Goal: Task Accomplishment & Management: Use online tool/utility

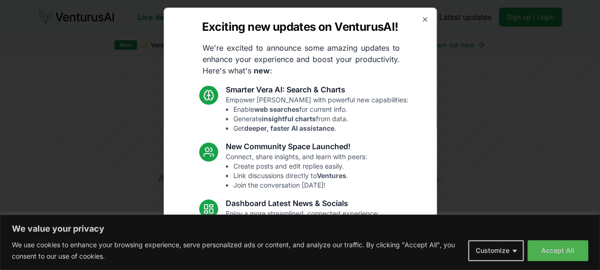
click at [421, 18] on icon "button" at bounding box center [425, 20] width 8 height 8
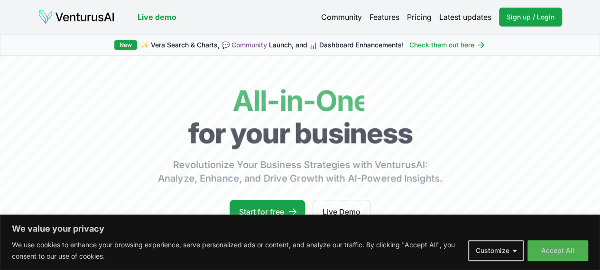
scroll to position [84, 0]
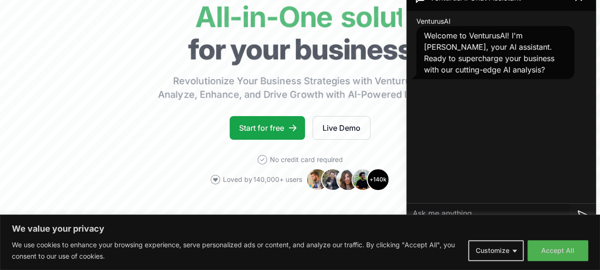
click at [546, 248] on button "Accept All" at bounding box center [557, 250] width 61 height 21
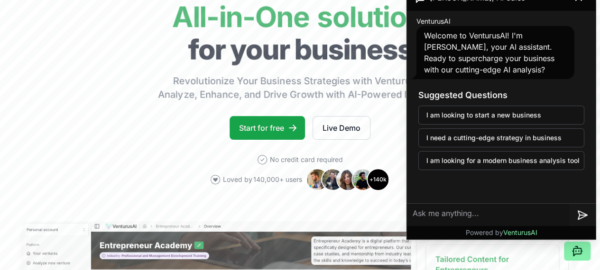
scroll to position [49, 0]
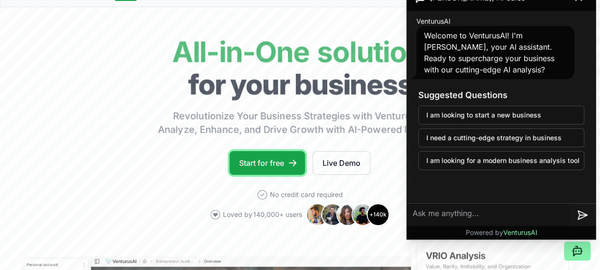
click at [263, 175] on link "Start for free" at bounding box center [266, 163] width 75 height 24
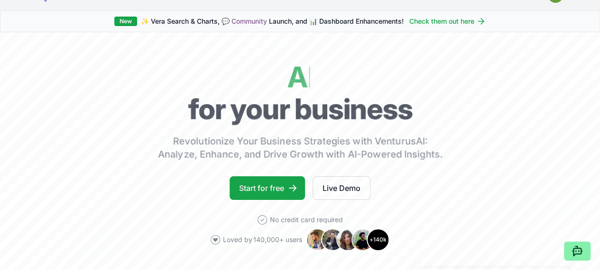
scroll to position [0, 9]
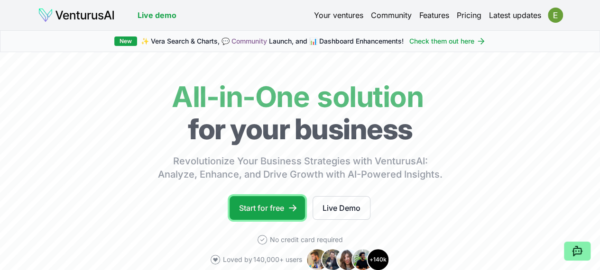
click at [273, 216] on link "Start for free" at bounding box center [266, 208] width 75 height 24
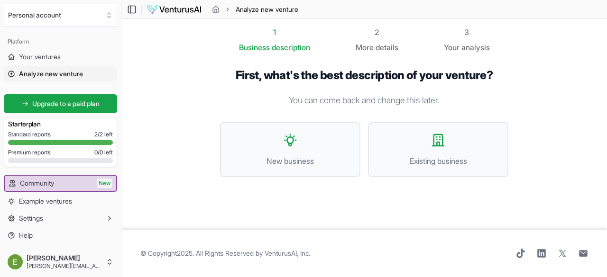
click at [318, 148] on button "New business" at bounding box center [290, 149] width 140 height 55
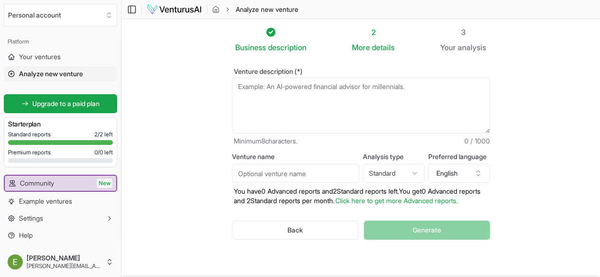
scroll to position [29, 0]
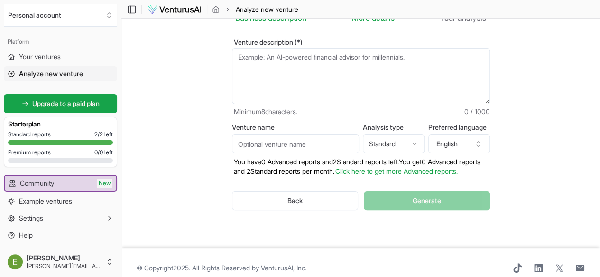
click at [358, 78] on textarea "Venture description (*)" at bounding box center [361, 76] width 258 height 56
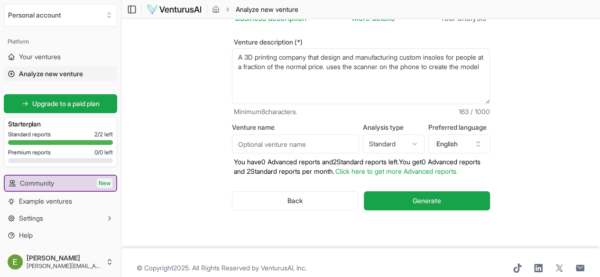
type textarea "A 3D printing company that design and manufacturing custom insoles for people a…"
click at [418, 146] on html "We value your privacy We use cookies to enhance your browsing experience, serve…" at bounding box center [300, 109] width 600 height 277
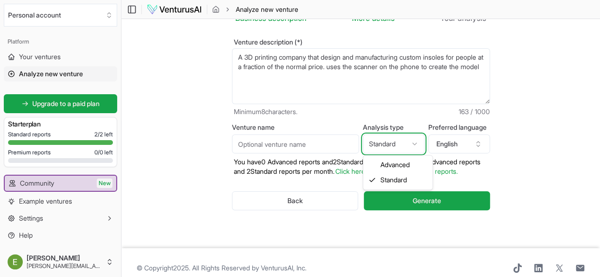
click at [418, 146] on html "We value your privacy We use cookies to enhance your browsing experience, serve…" at bounding box center [300, 109] width 600 height 277
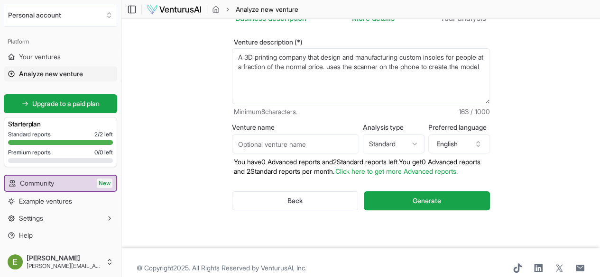
click at [422, 202] on span "Generate" at bounding box center [427, 200] width 28 height 9
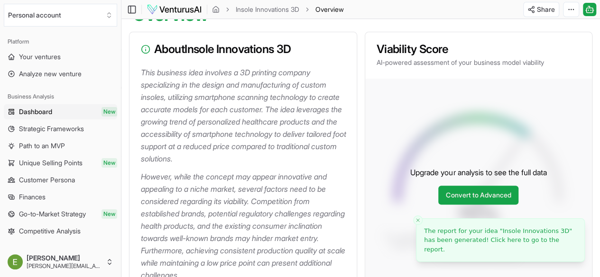
scroll to position [142, 0]
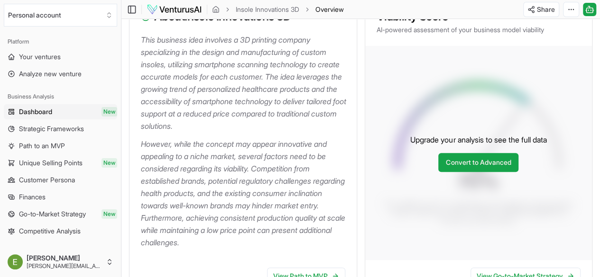
click at [459, 172] on link "Convert to Advanced" at bounding box center [478, 162] width 80 height 19
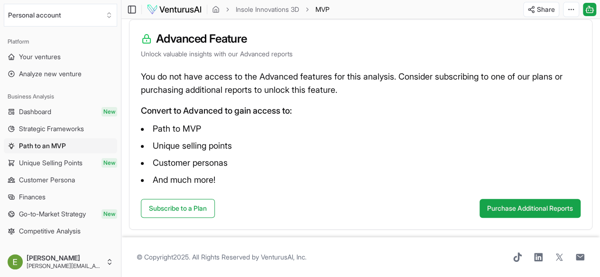
scroll to position [124, 0]
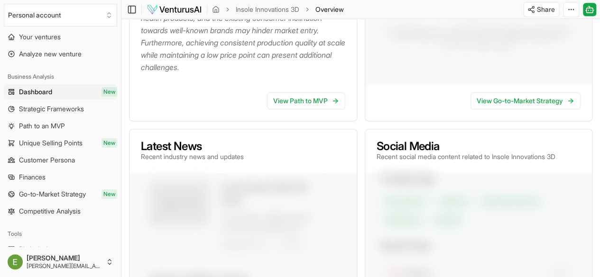
scroll to position [322, 0]
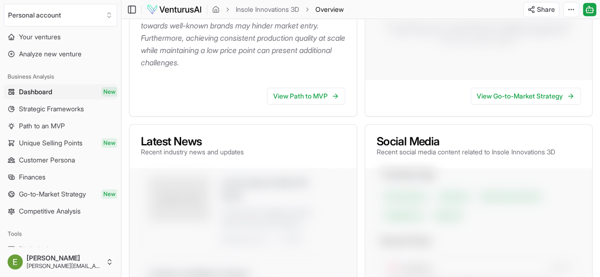
click at [306, 104] on link "View Path to MVP" at bounding box center [306, 96] width 78 height 17
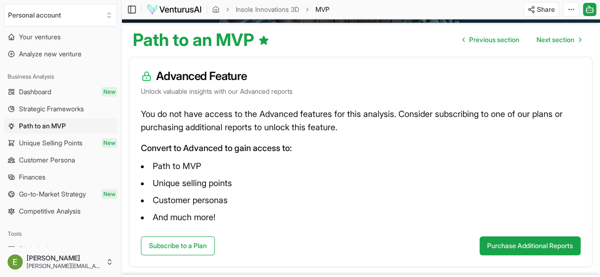
scroll to position [132, 0]
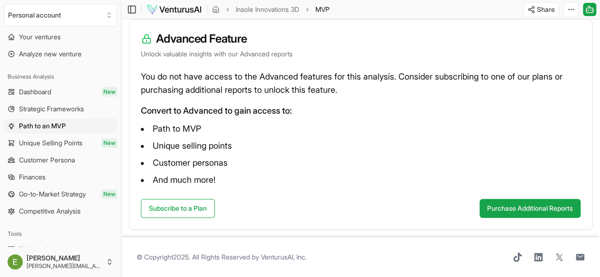
click at [85, 88] on link "Dashboard New" at bounding box center [60, 91] width 113 height 15
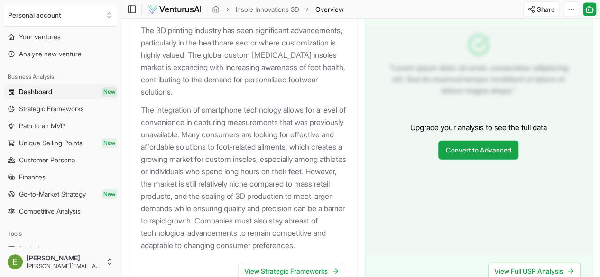
scroll to position [1019, 0]
